Goal: Information Seeking & Learning: Learn about a topic

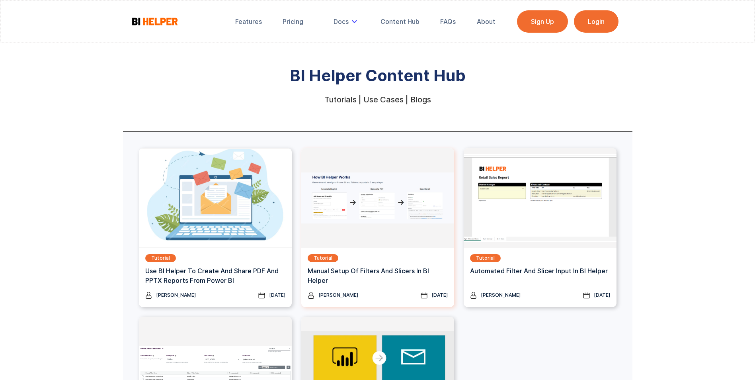
click at [358, 224] on img at bounding box center [377, 198] width 153 height 100
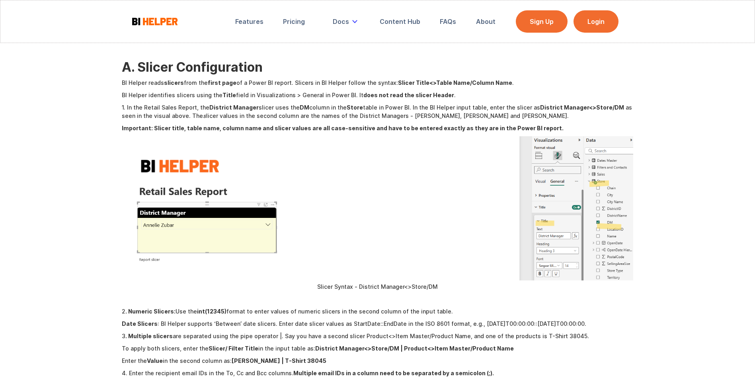
scroll to position [1513, 0]
